Goal: Transaction & Acquisition: Purchase product/service

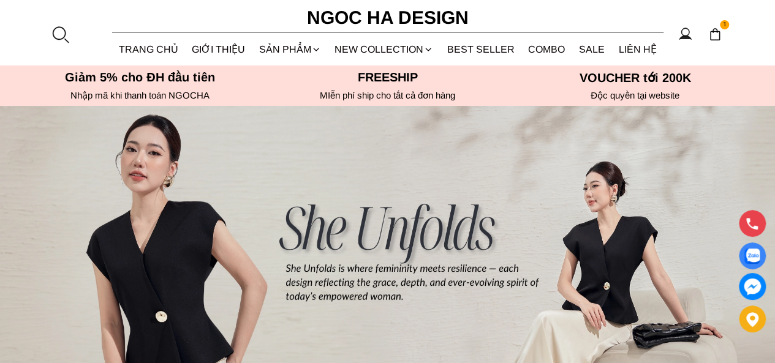
click at [65, 34] on div at bounding box center [60, 34] width 18 height 18
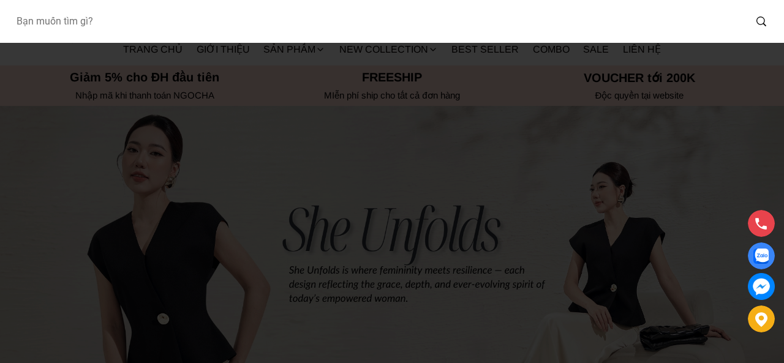
click at [115, 21] on input "Input search Bạn muốn tìm gì?" at bounding box center [375, 21] width 739 height 28
type input "428"
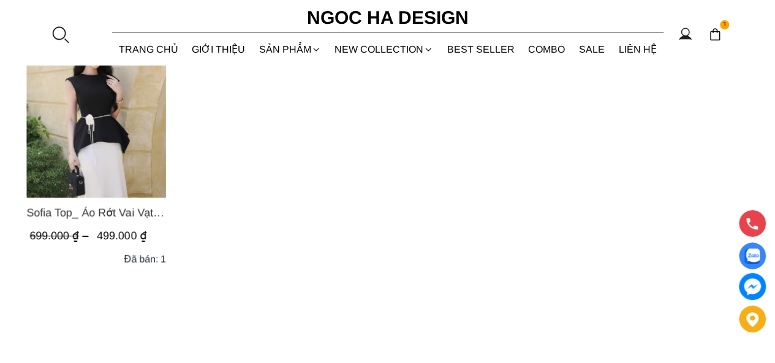
click at [137, 172] on img "Product image - Sofia Top_ Áo Rớt Vai Vạt Rủ Màu Đỏ A428" at bounding box center [96, 105] width 140 height 186
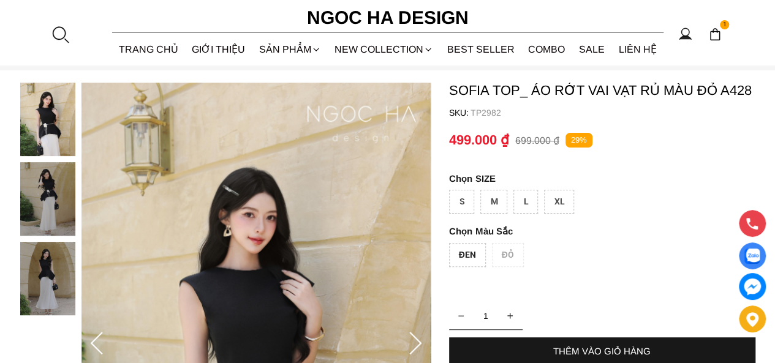
click at [462, 251] on div "ĐEN" at bounding box center [467, 255] width 37 height 24
click at [492, 205] on div "M" at bounding box center [493, 202] width 27 height 24
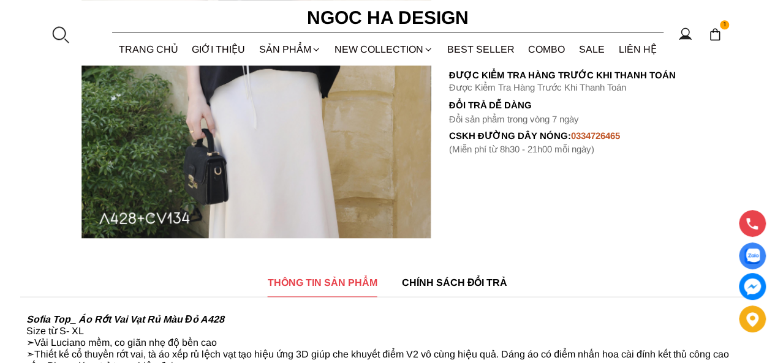
scroll to position [184, 0]
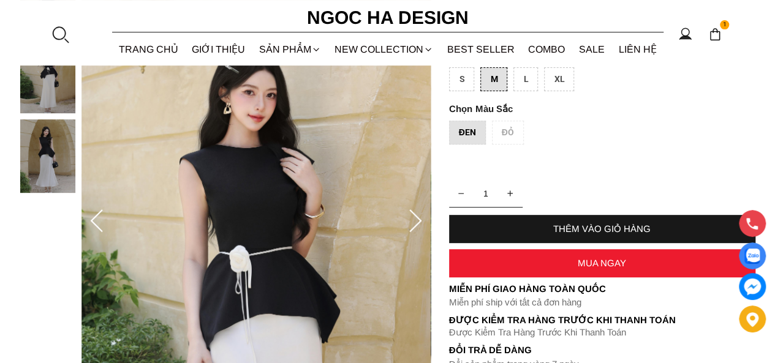
click at [467, 86] on div "S" at bounding box center [461, 79] width 25 height 24
click at [493, 140] on div "ĐEN ĐỎ" at bounding box center [602, 136] width 306 height 30
click at [521, 84] on div "L" at bounding box center [525, 79] width 25 height 24
click at [554, 70] on div "XL" at bounding box center [559, 79] width 30 height 24
click at [489, 77] on div "M" at bounding box center [493, 79] width 27 height 24
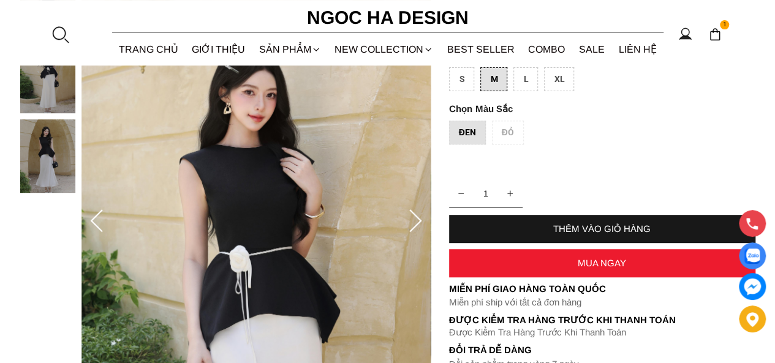
click at [467, 78] on div "S" at bounding box center [461, 79] width 25 height 24
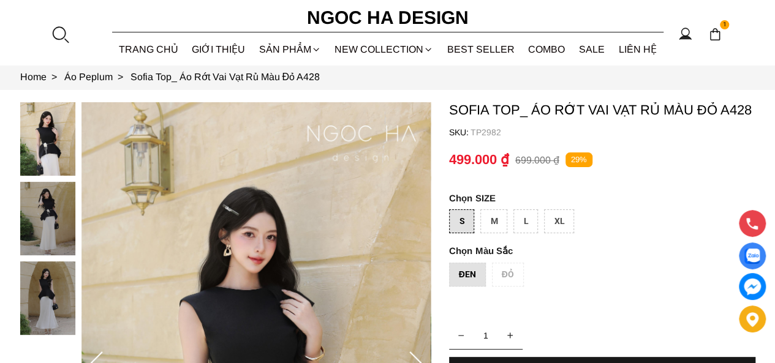
scroll to position [61, 0]
